Goal: Task Accomplishment & Management: Complete application form

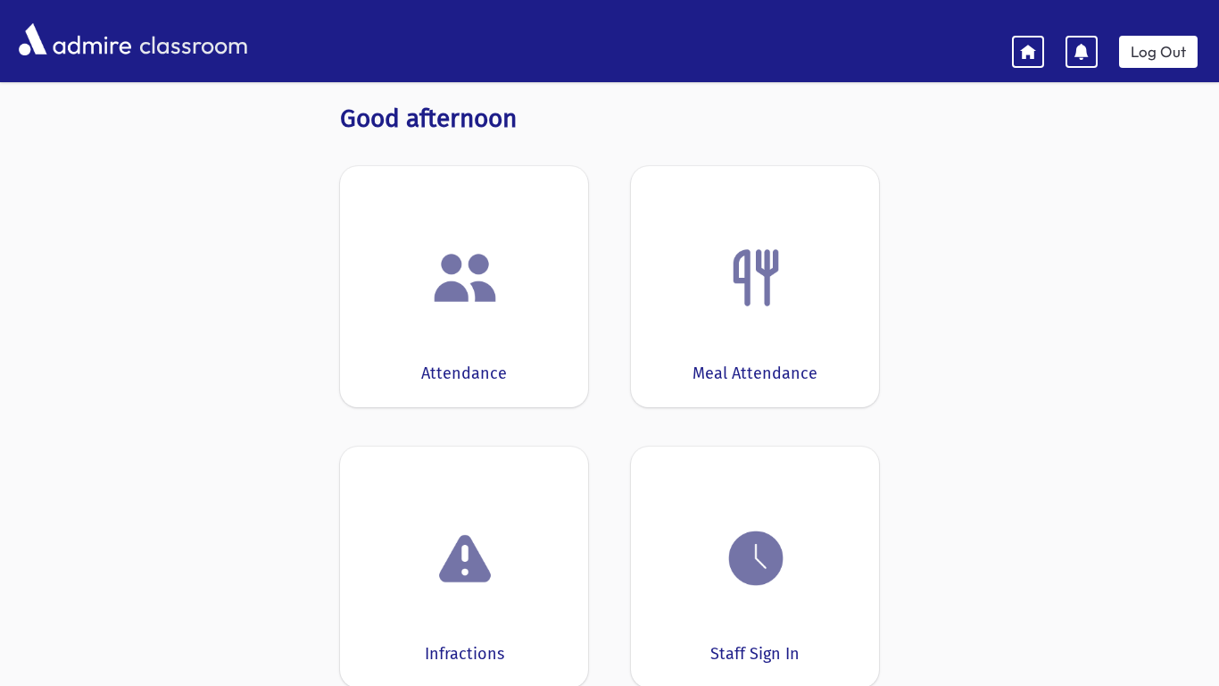
scroll to position [23, 0]
click at [535, 271] on div at bounding box center [464, 279] width 193 height 68
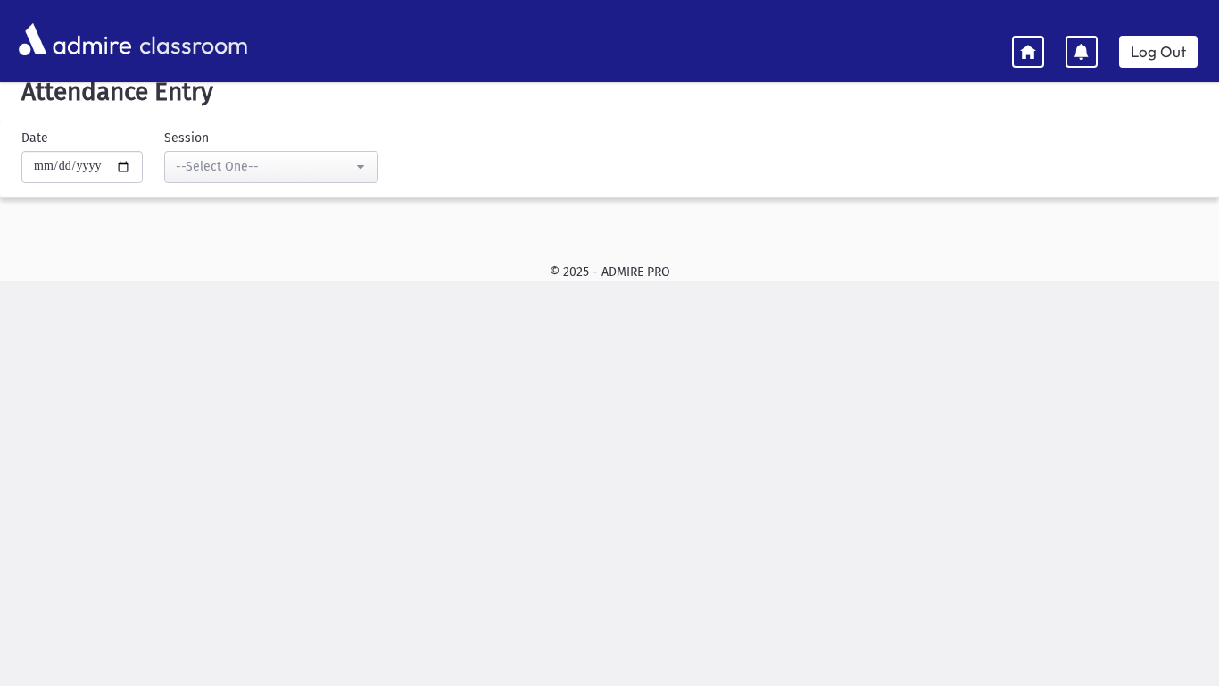
scroll to position [2, 0]
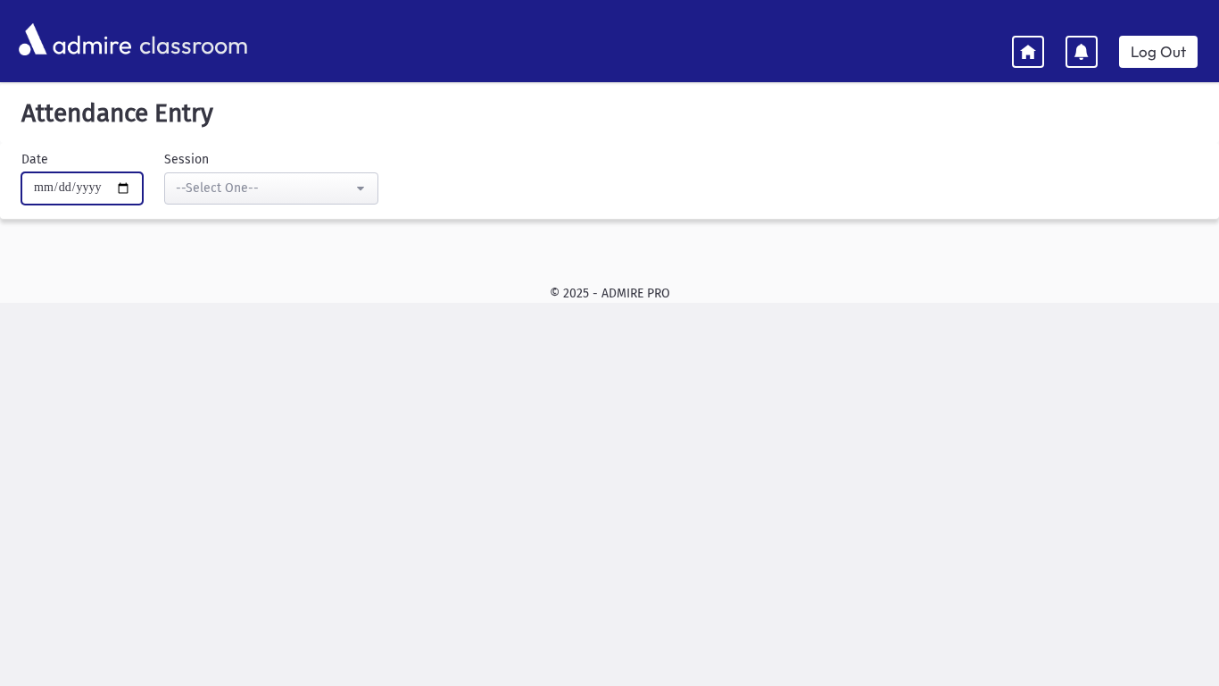
click at [137, 190] on input "**********" at bounding box center [81, 188] width 121 height 32
type input "**********"
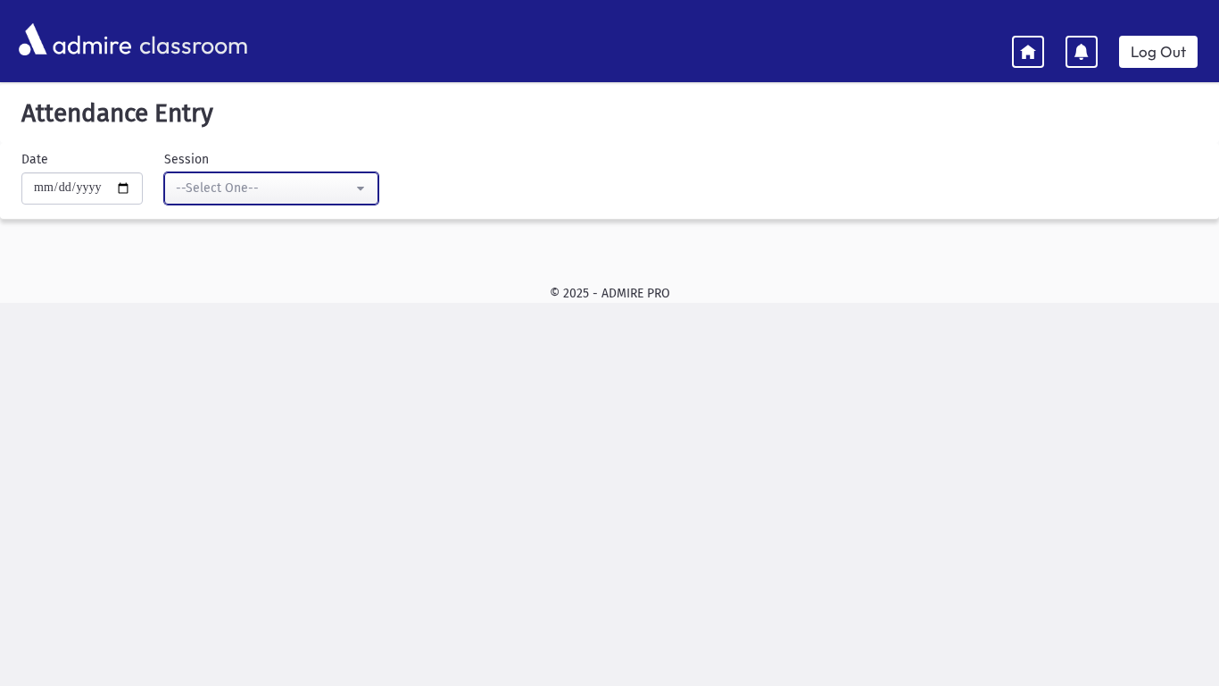
click at [300, 195] on div "--Select One--" at bounding box center [264, 188] width 177 height 19
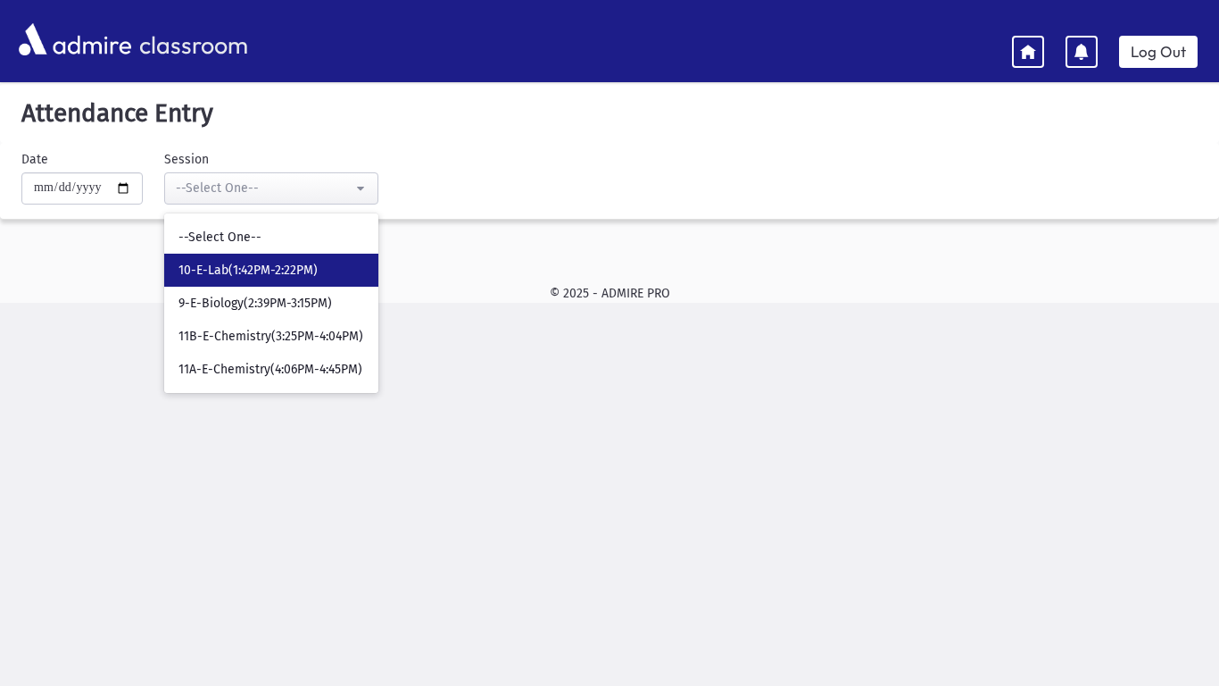
click at [194, 278] on span "10-E-Lab(1:42PM-2:22PM)" at bounding box center [248, 271] width 139 height 18
select select "*****"
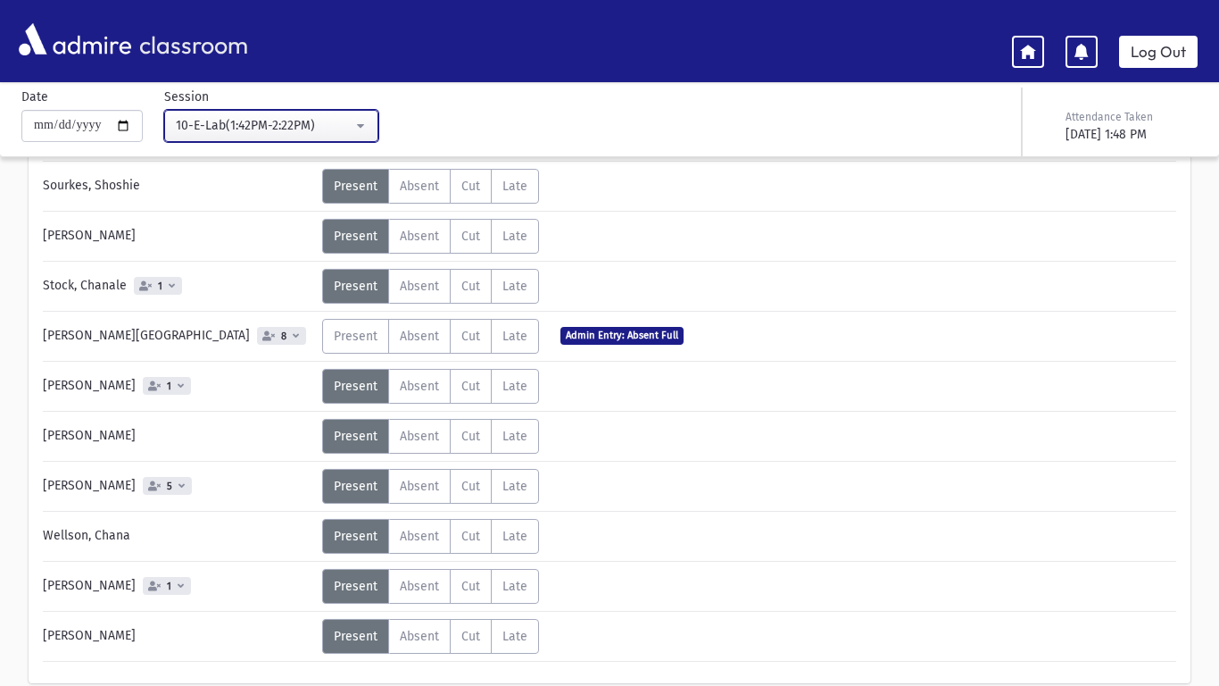
scroll to position [1151, 0]
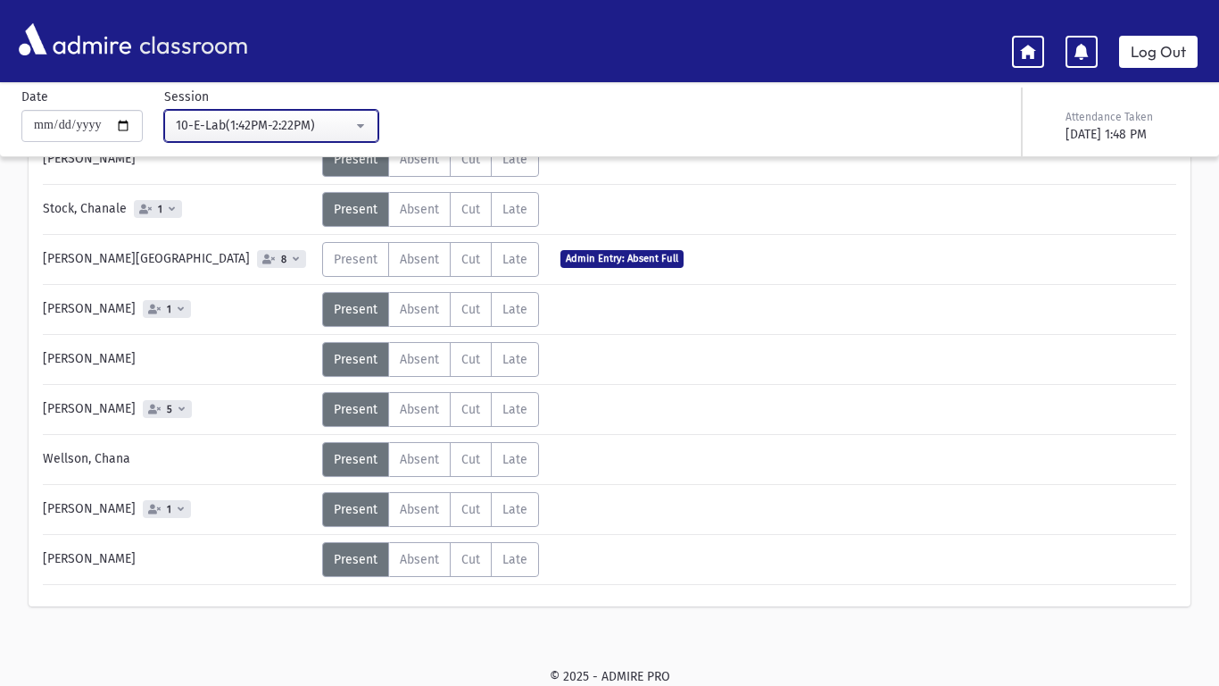
click at [211, 119] on div "10-E-Lab(1:42PM-2:22PM)" at bounding box center [264, 125] width 177 height 19
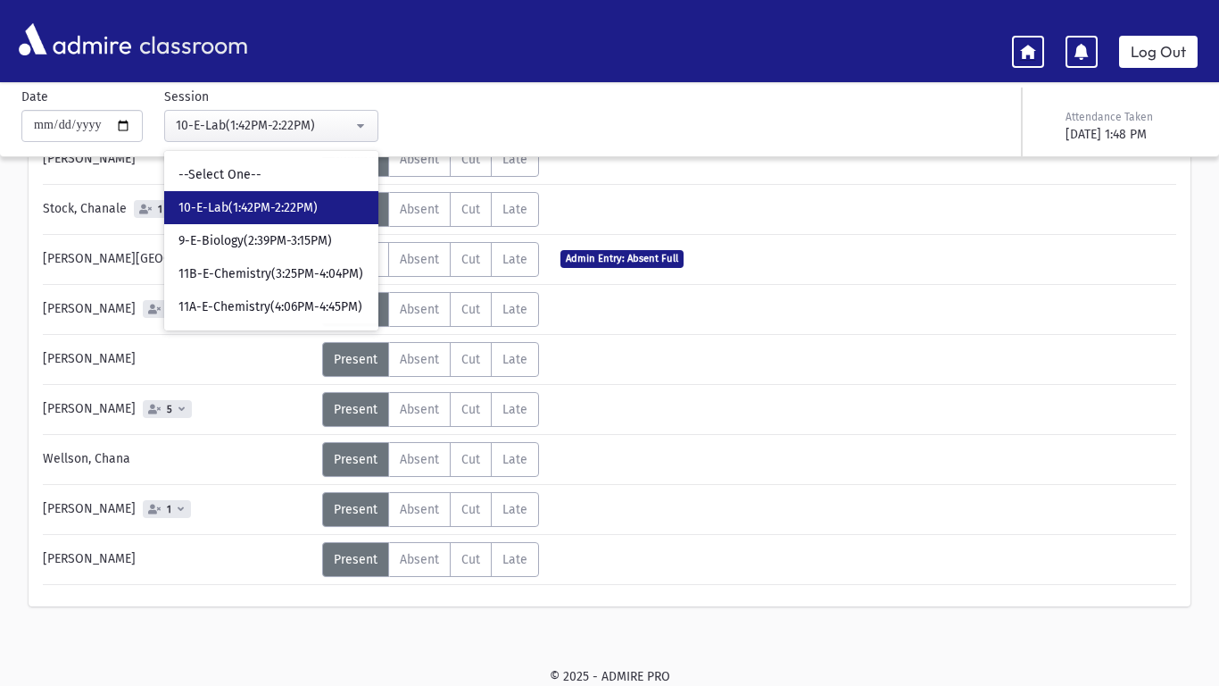
click at [1025, 45] on icon at bounding box center [1028, 51] width 16 height 16
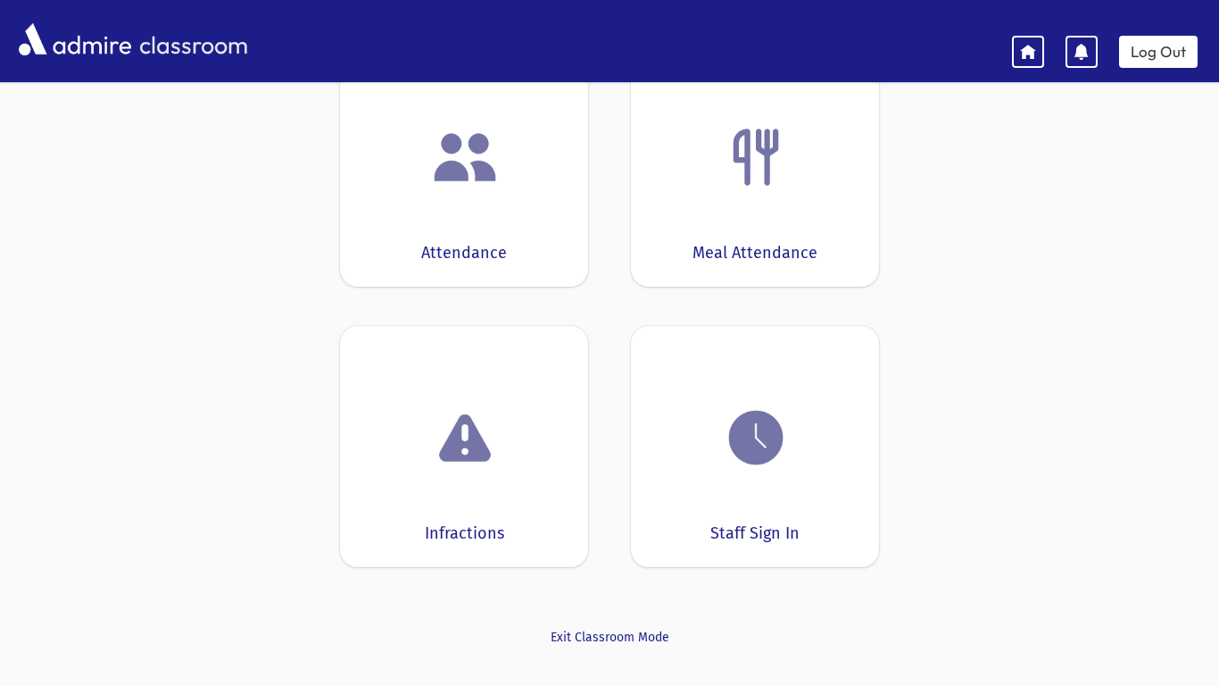
scroll to position [146, 0]
click at [520, 400] on div "Infractions" at bounding box center [464, 445] width 248 height 241
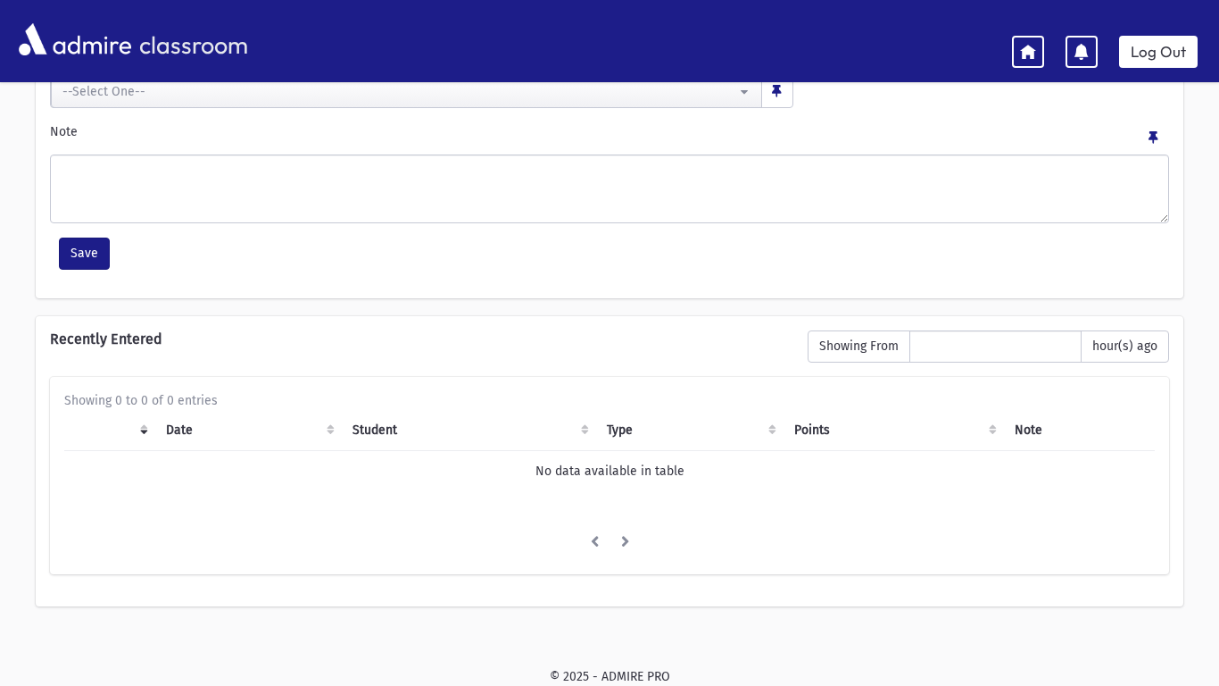
scroll to position [86, 0]
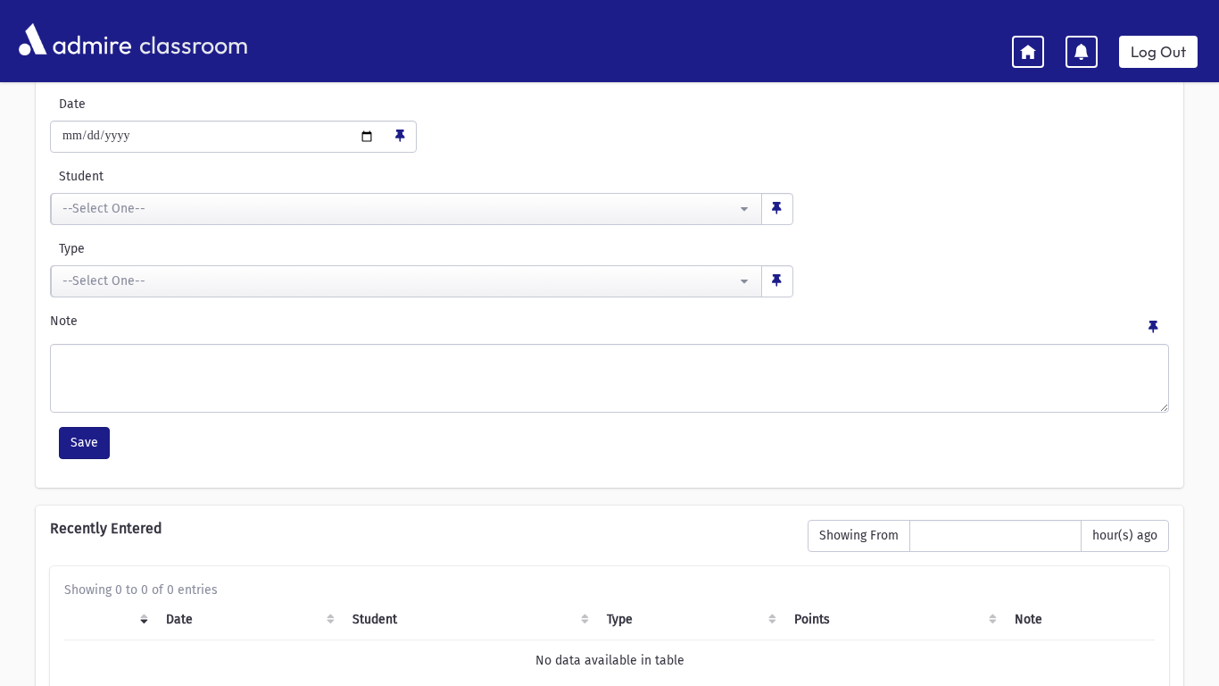
click at [1072, 56] on div at bounding box center [1082, 52] width 32 height 32
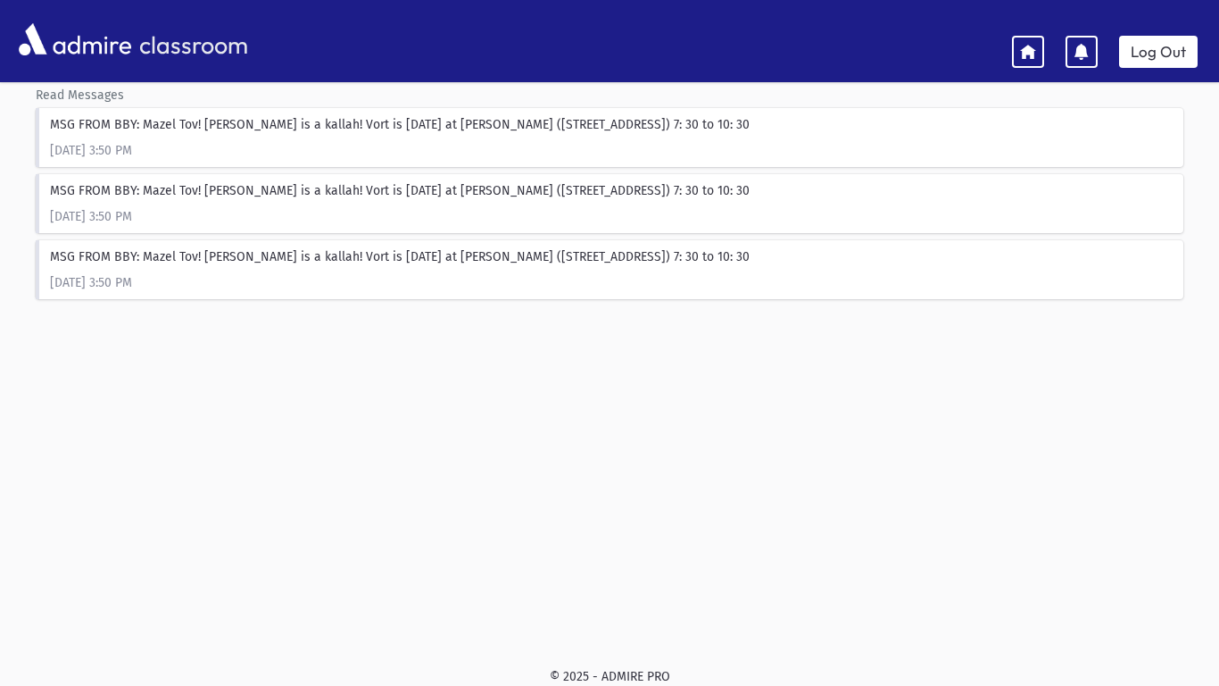
scroll to position [83, 0]
click at [1027, 55] on icon at bounding box center [1028, 51] width 16 height 16
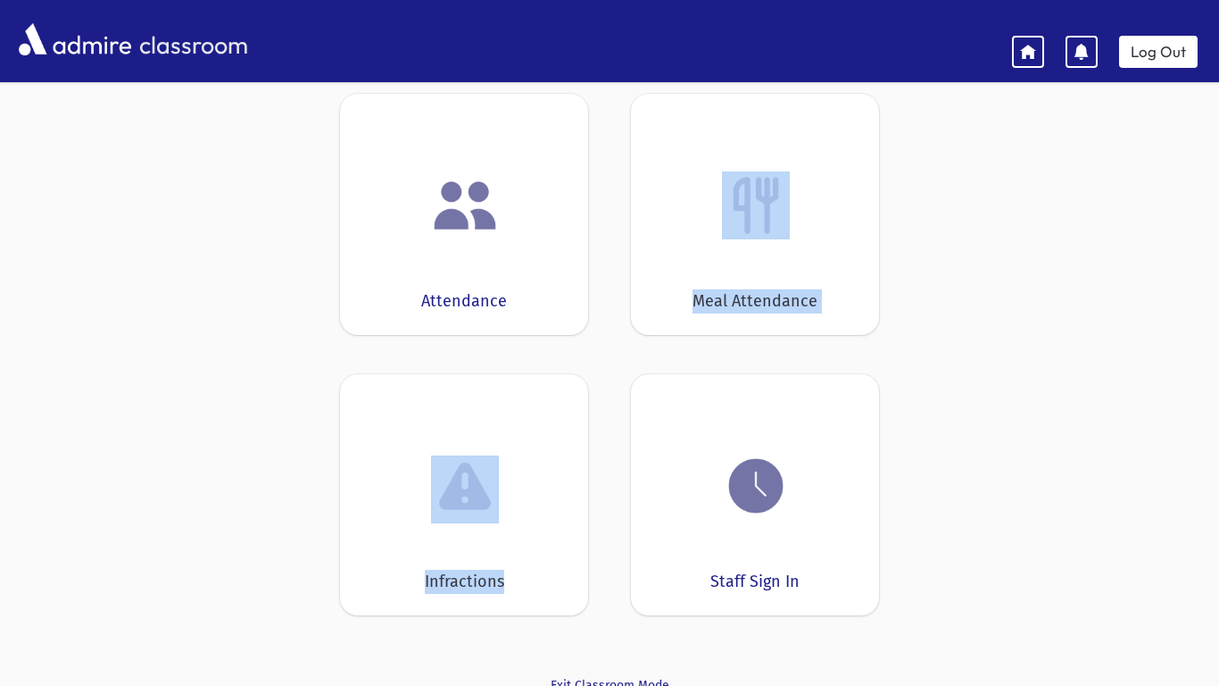
drag, startPoint x: 1218, startPoint y: 269, endPoint x: 1210, endPoint y: 299, distance: 31.4
click at [1210, 299] on html "classroom Log Out Notification alerts are not supported on this device Good aft…" at bounding box center [609, 246] width 1219 height 686
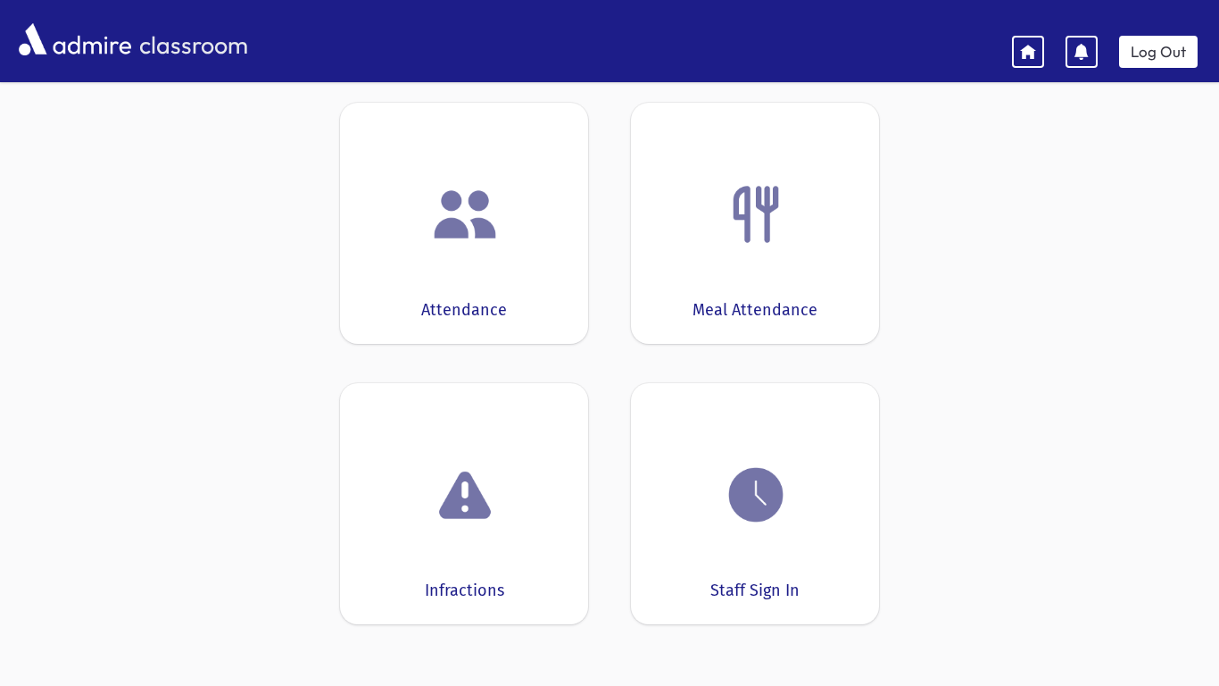
scroll to position [117, 0]
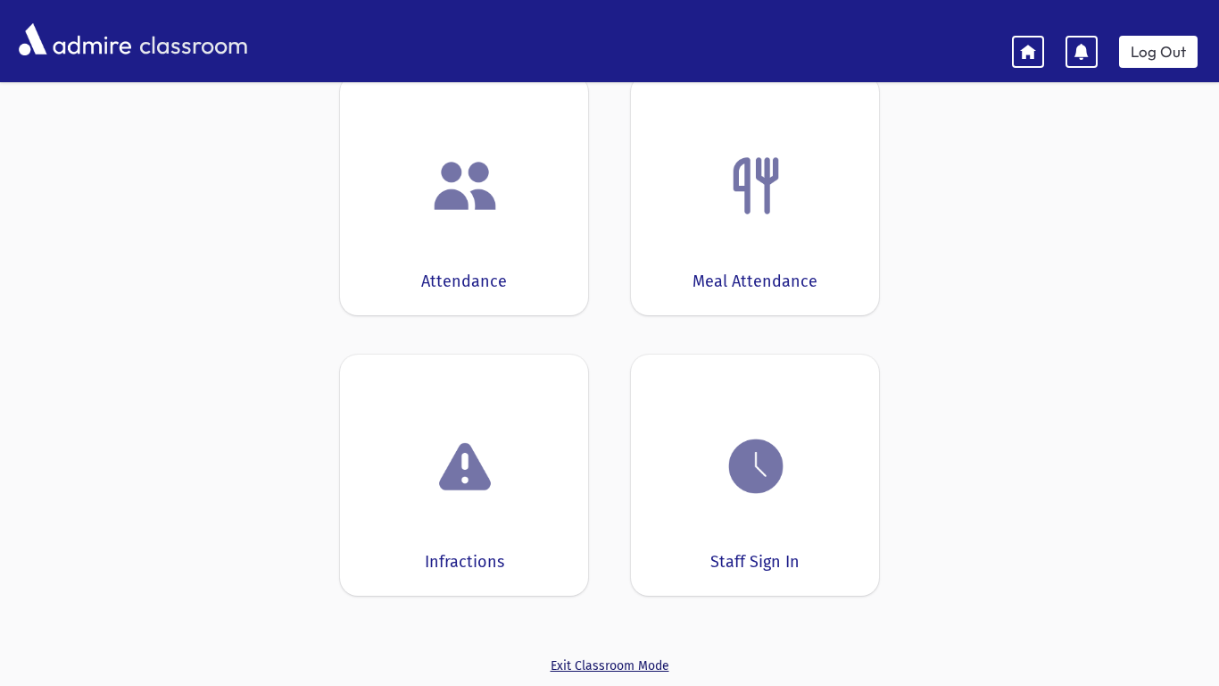
click at [601, 666] on link "Exit Classroom Mode" at bounding box center [609, 665] width 539 height 19
